Goal: Task Accomplishment & Management: Complete application form

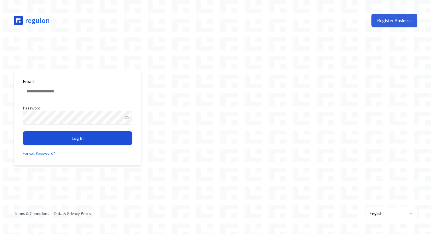
click at [378, 21] on button "Register Business" at bounding box center [394, 21] width 46 height 14
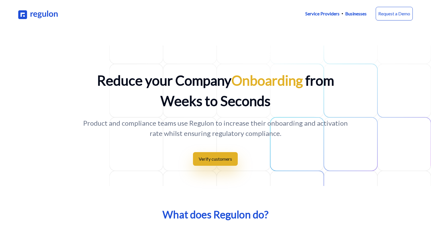
click at [359, 12] on p "Businesses" at bounding box center [355, 13] width 21 height 7
click at [348, 15] on p "Businesses" at bounding box center [355, 13] width 21 height 7
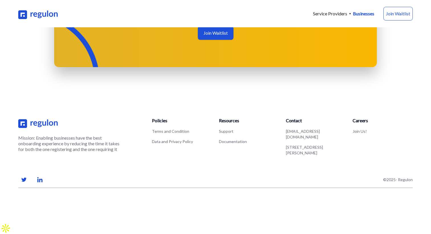
scroll to position [901, 0]
click at [359, 134] on link "Join Us!" at bounding box center [359, 131] width 14 height 5
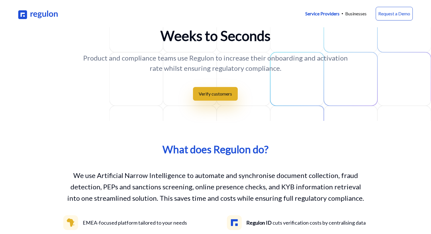
scroll to position [67, 0]
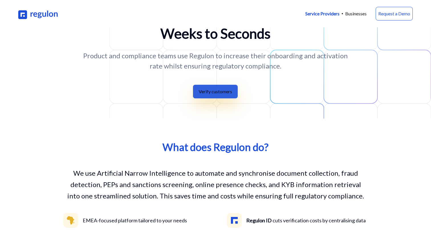
click at [210, 91] on button "Verify customers" at bounding box center [215, 92] width 45 height 14
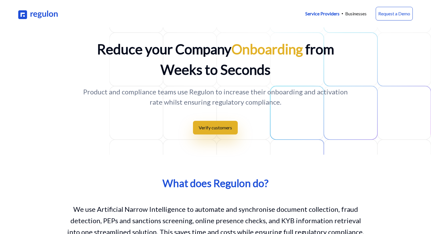
scroll to position [32, 0]
